Goal: Task Accomplishment & Management: Manage account settings

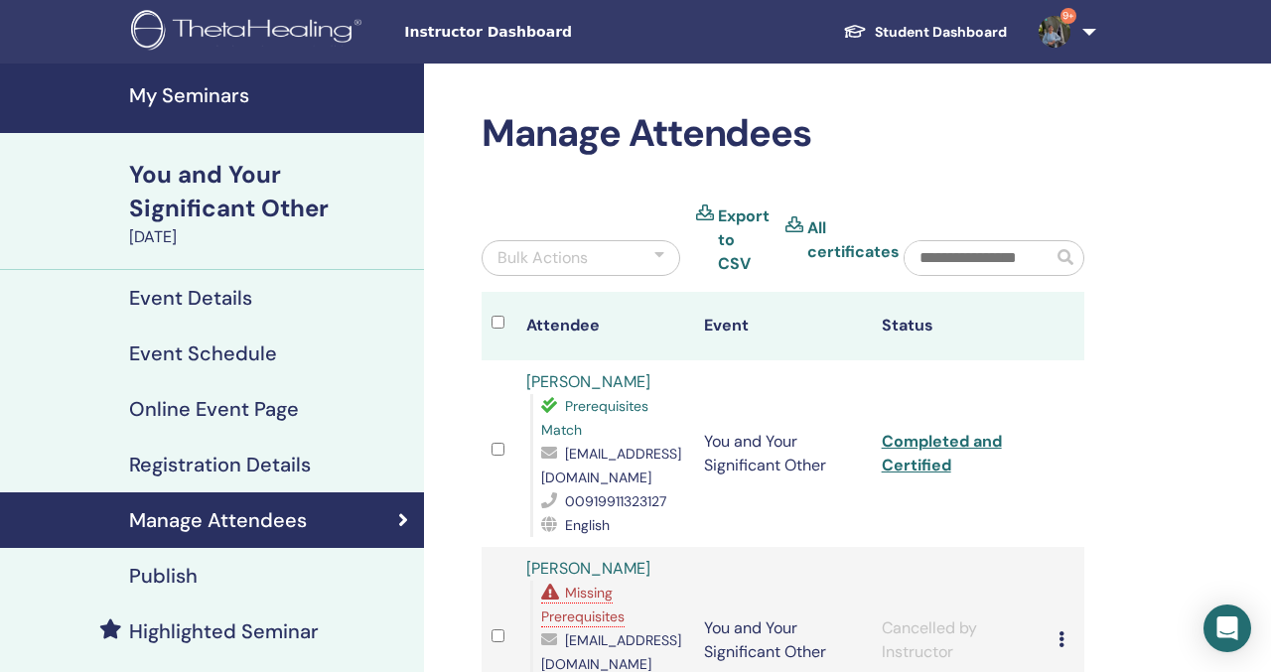
click at [145, 96] on h4 "My Seminars" at bounding box center [270, 95] width 283 height 24
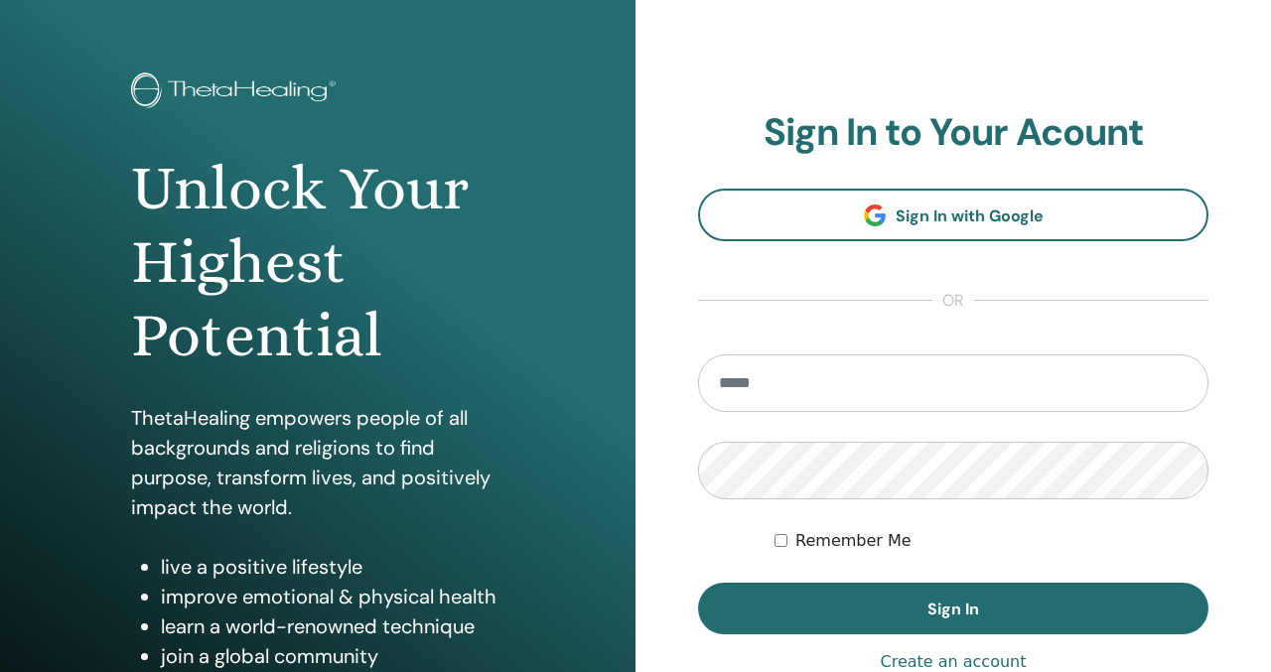
scroll to position [78, 0]
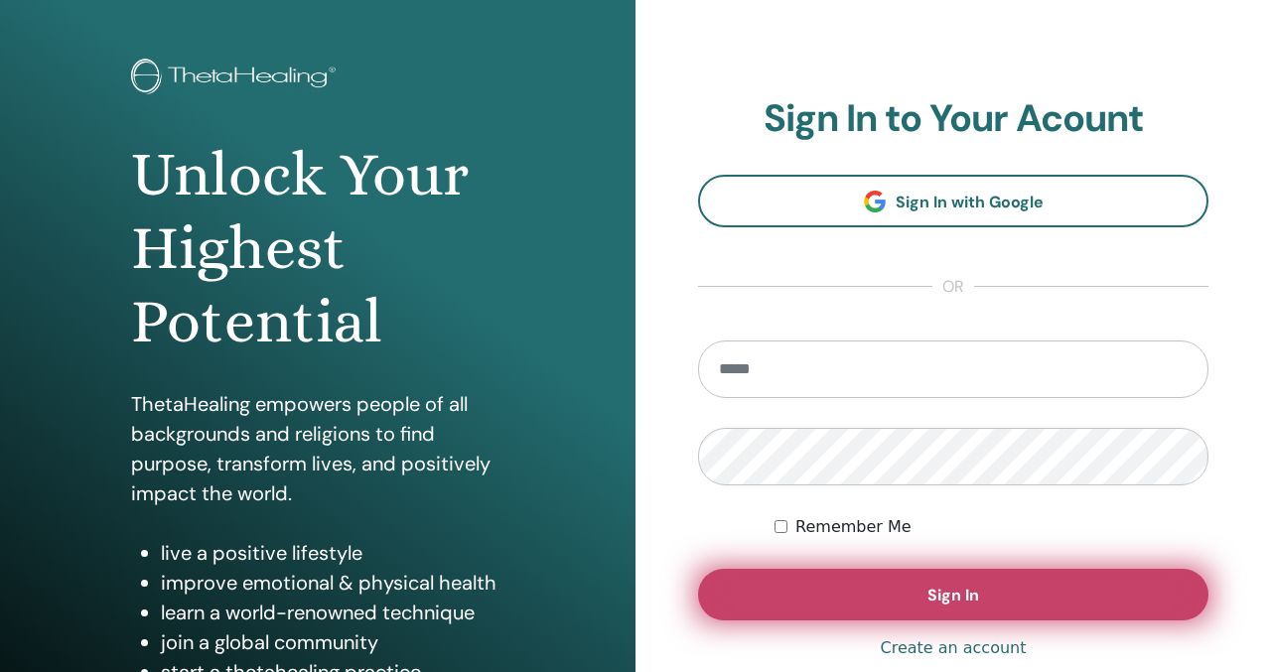
type input "**********"
click at [955, 582] on button "Sign In" at bounding box center [953, 595] width 510 height 52
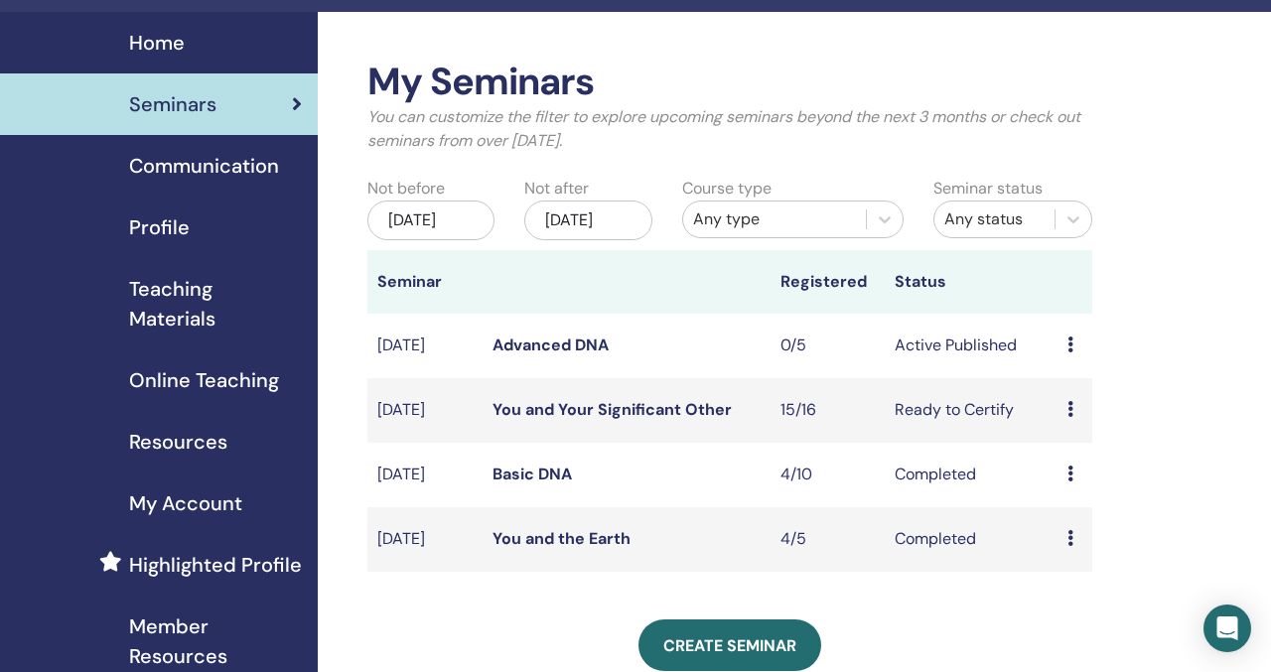
scroll to position [107, 0]
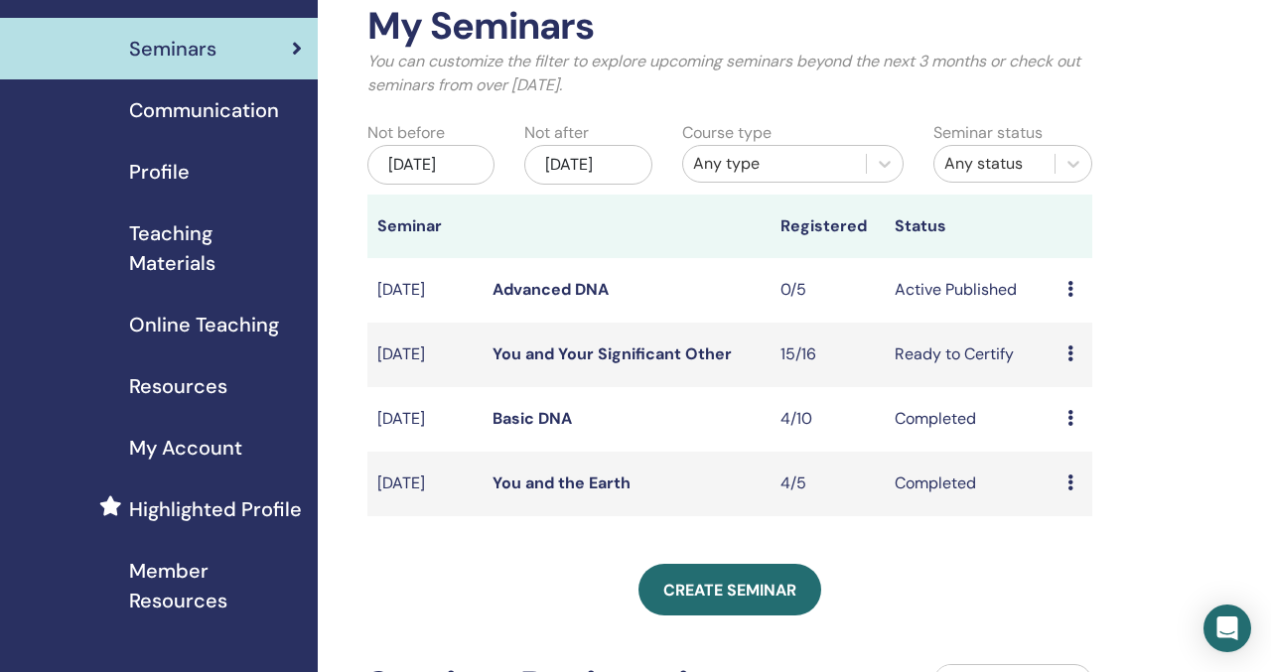
click at [1068, 297] on icon at bounding box center [1070, 289] width 6 height 16
click at [1067, 408] on p "Cancel" at bounding box center [1078, 416] width 75 height 24
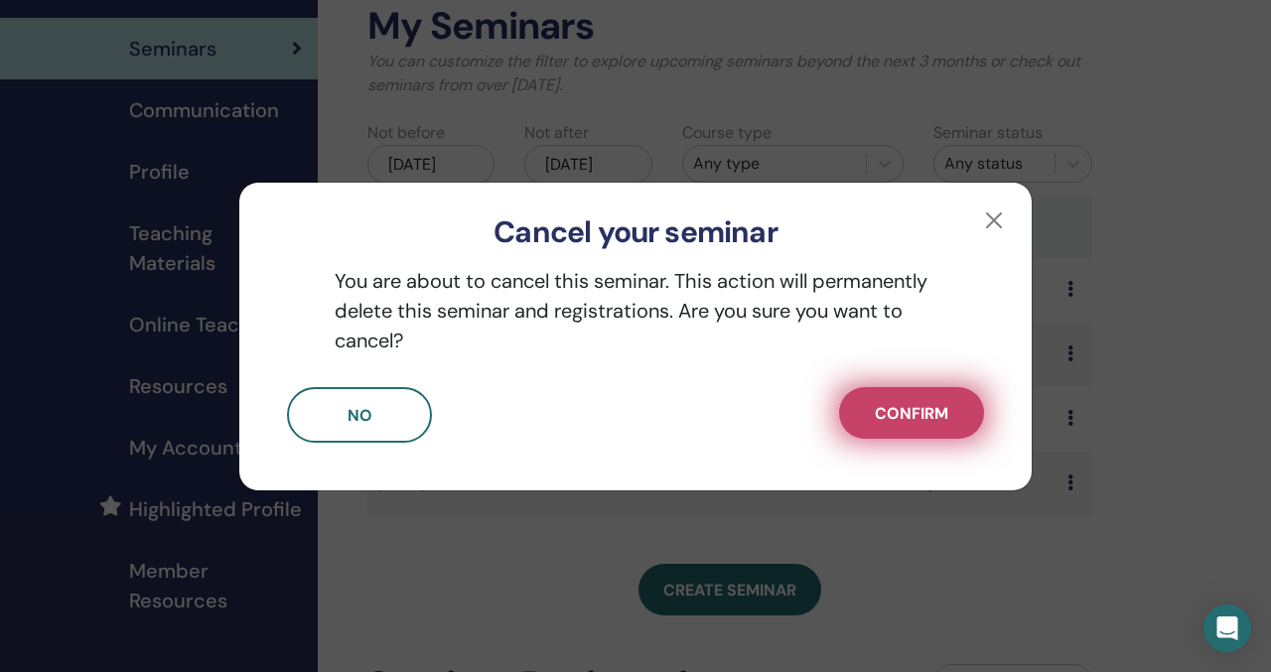
click at [936, 414] on span "Confirm" at bounding box center [911, 413] width 73 height 21
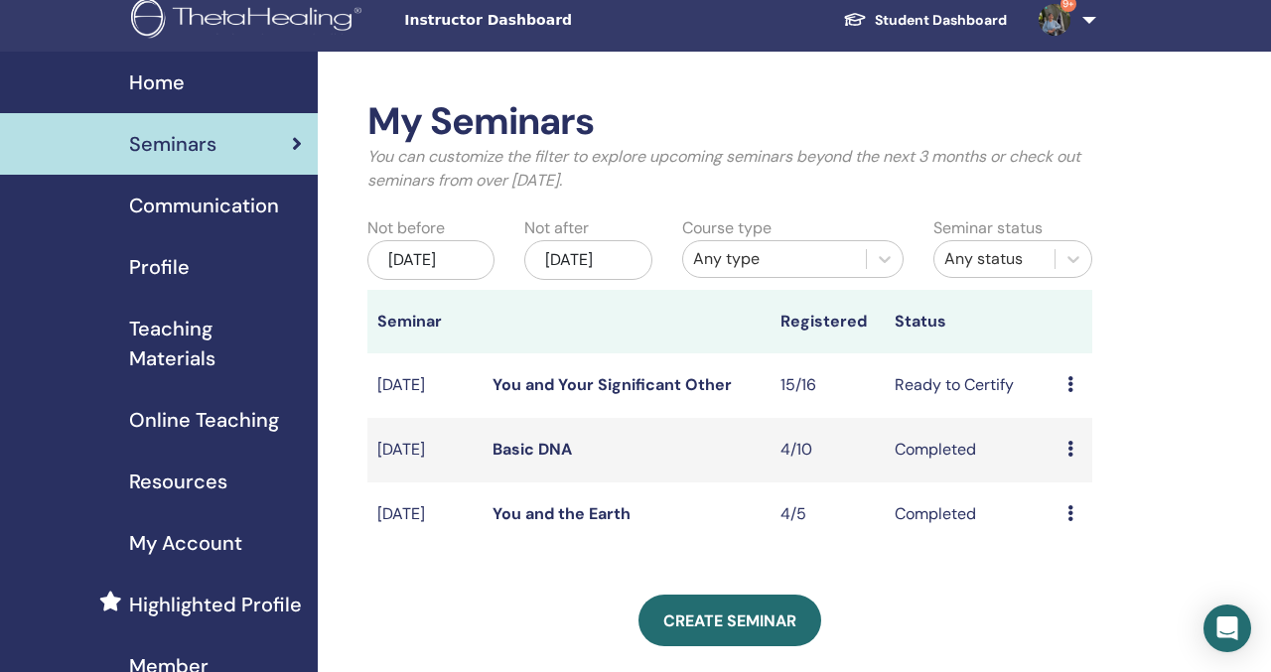
scroll to position [0, 0]
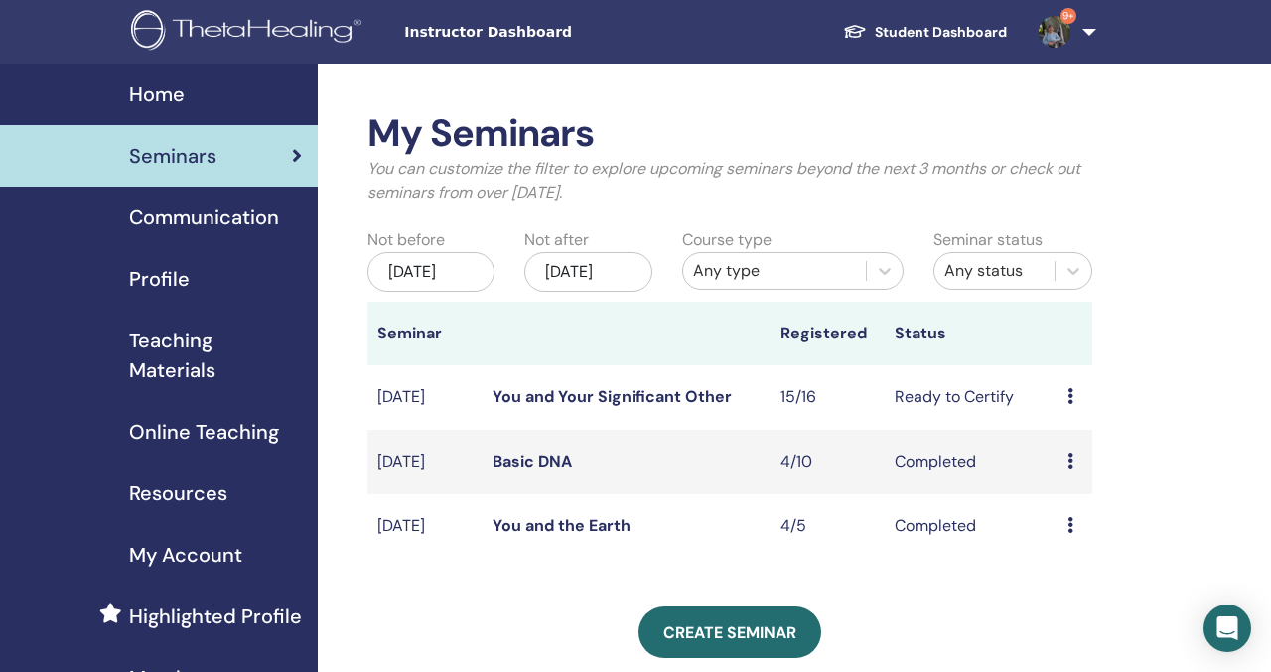
click at [613, 407] on link "You and Your Significant Other" at bounding box center [611, 396] width 239 height 21
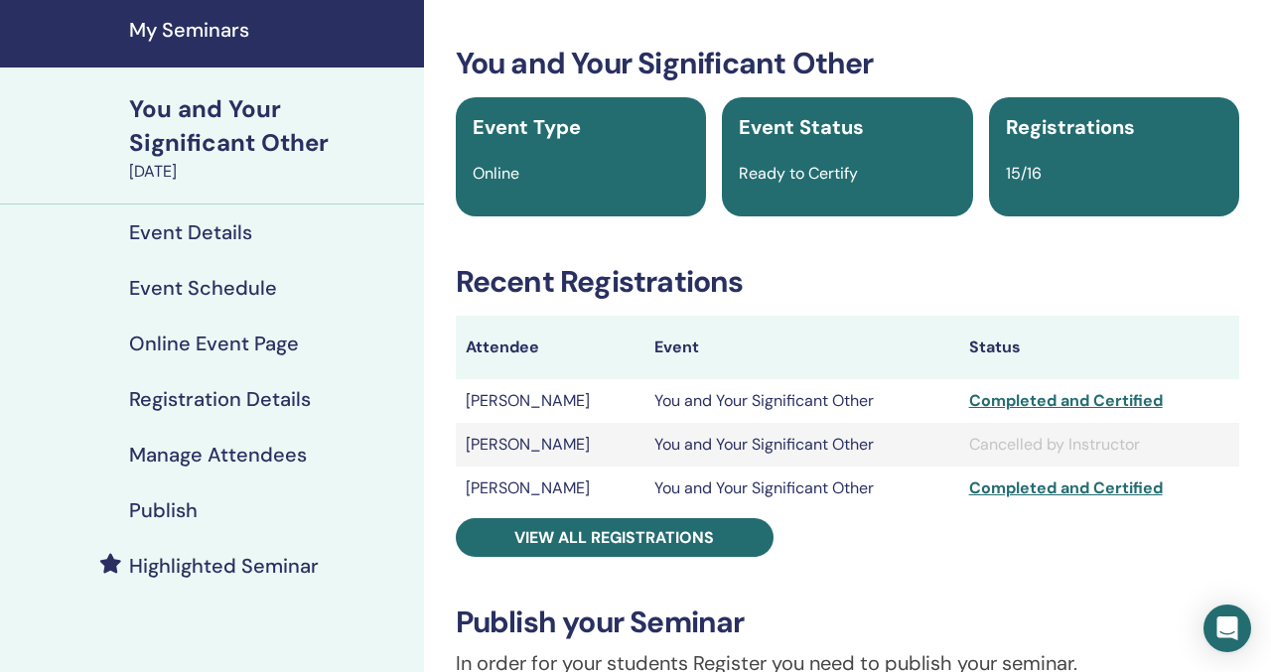
scroll to position [71, 0]
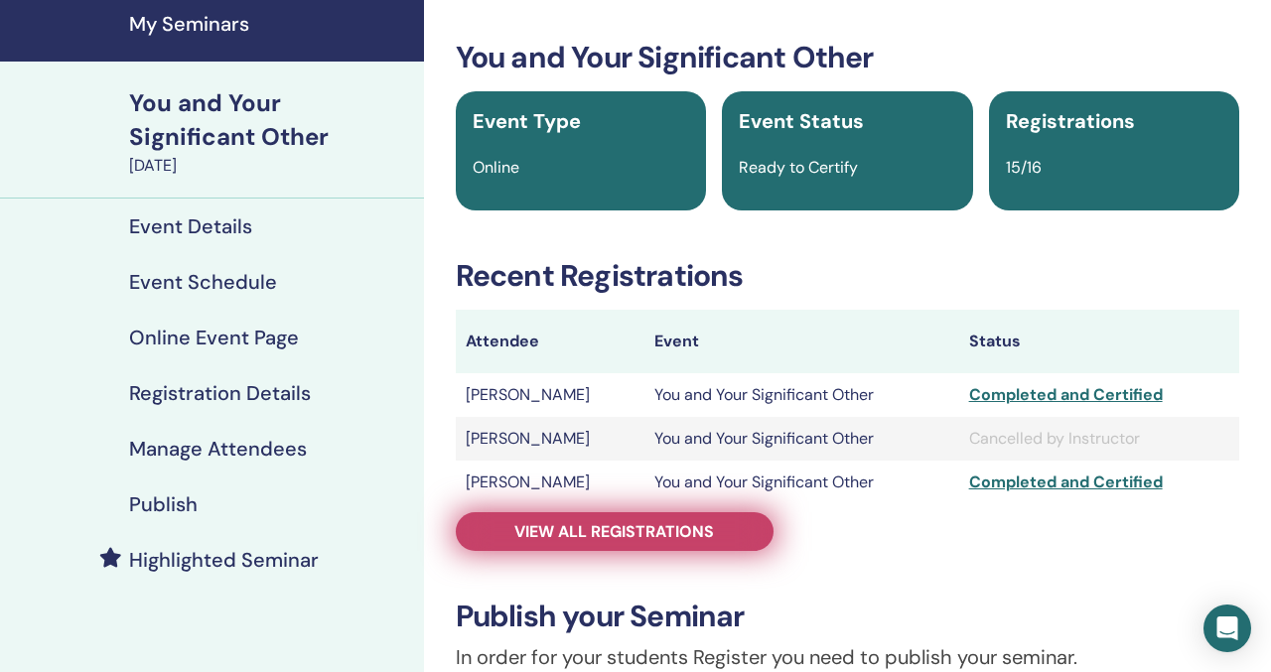
click at [666, 530] on span "View all registrations" at bounding box center [614, 531] width 200 height 21
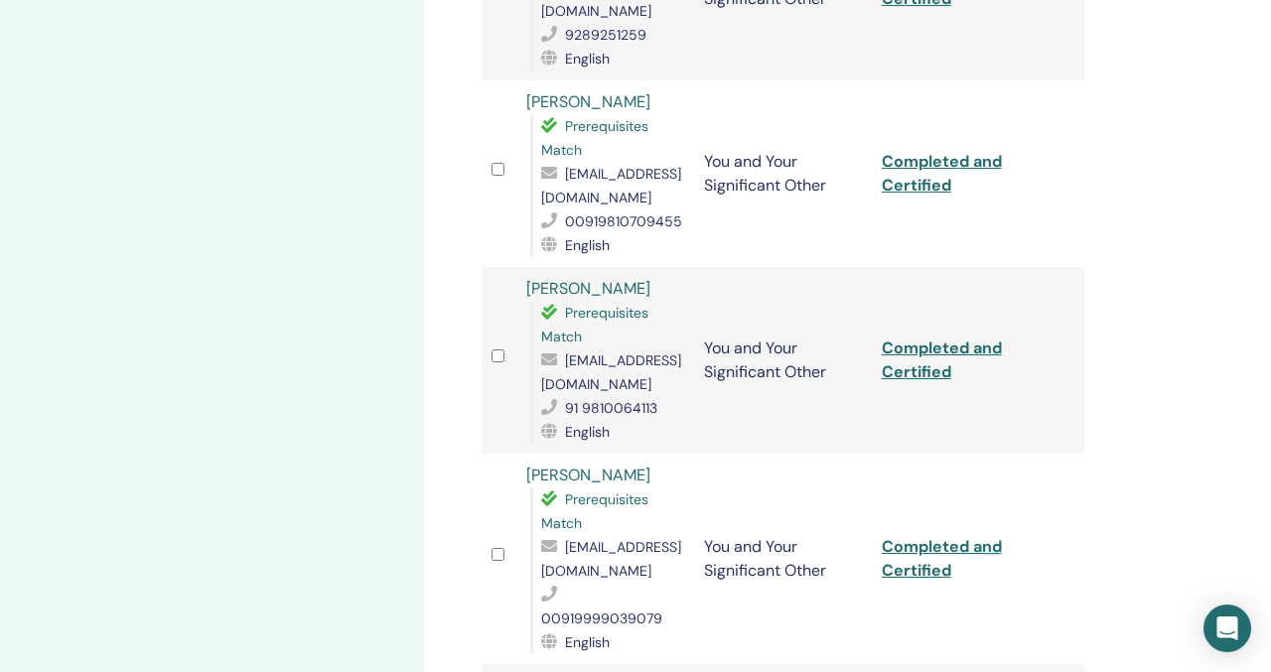
scroll to position [1039, 0]
